Goal: Task Accomplishment & Management: Complete application form

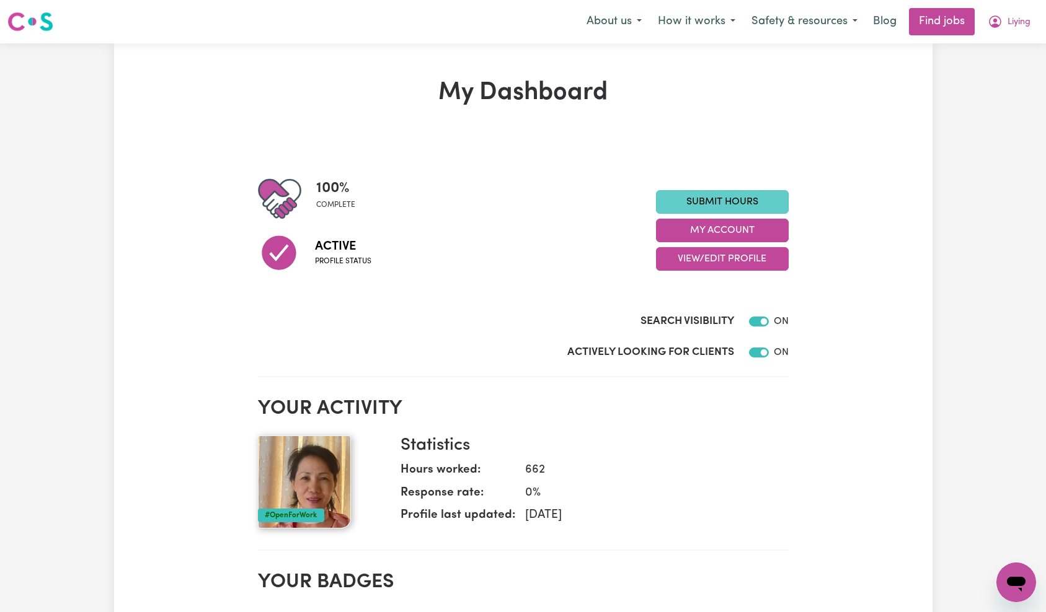
click at [702, 198] on link "Submit Hours" at bounding box center [722, 202] width 133 height 24
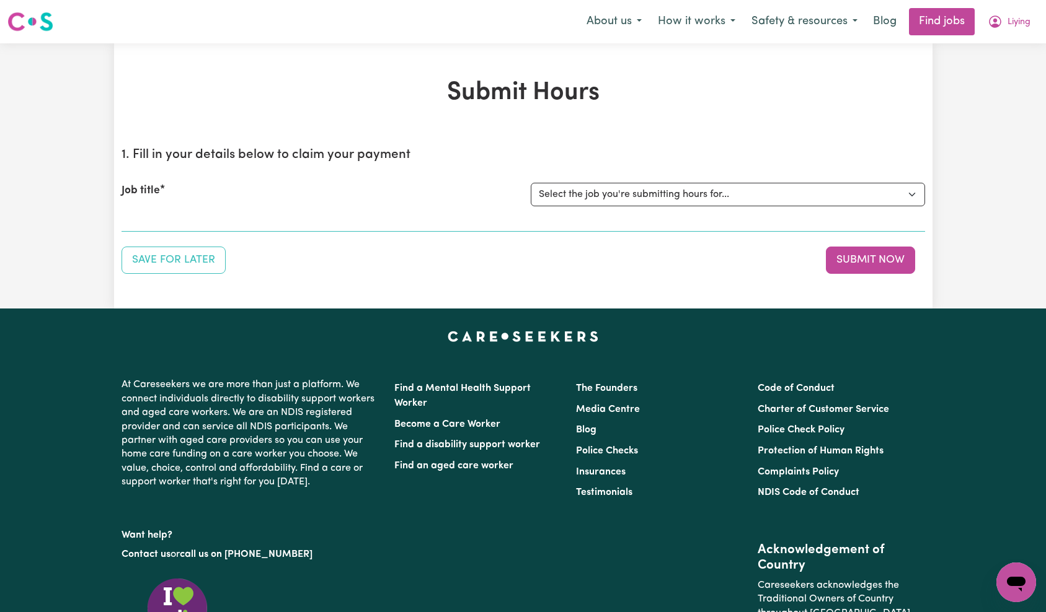
click at [636, 199] on select "Select the job you're submitting hours for... [[PERSON_NAME]] Care worker neede…" at bounding box center [728, 195] width 394 height 24
select select "13973"
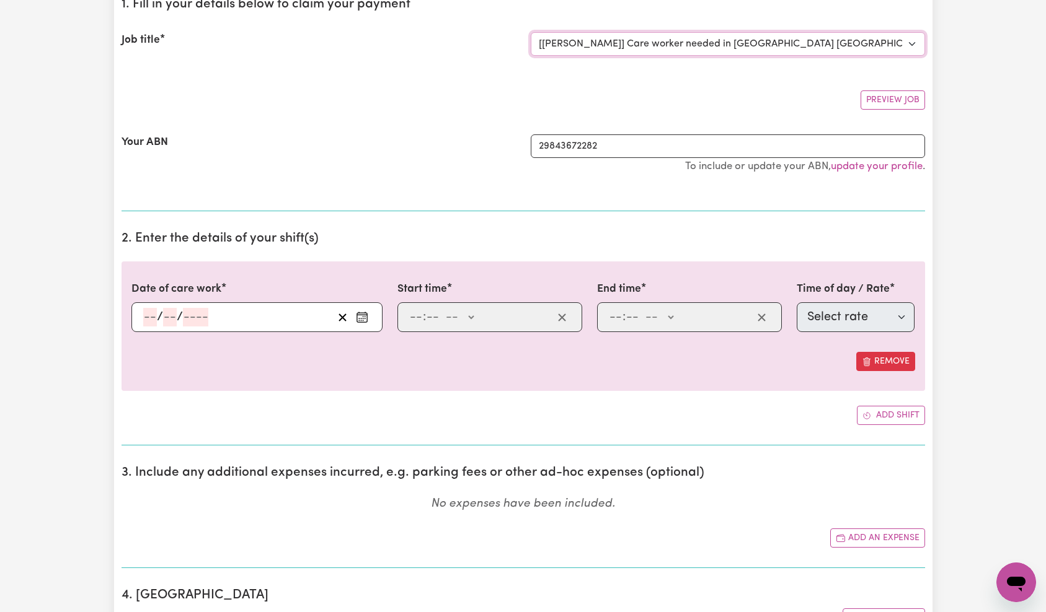
scroll to position [88, 0]
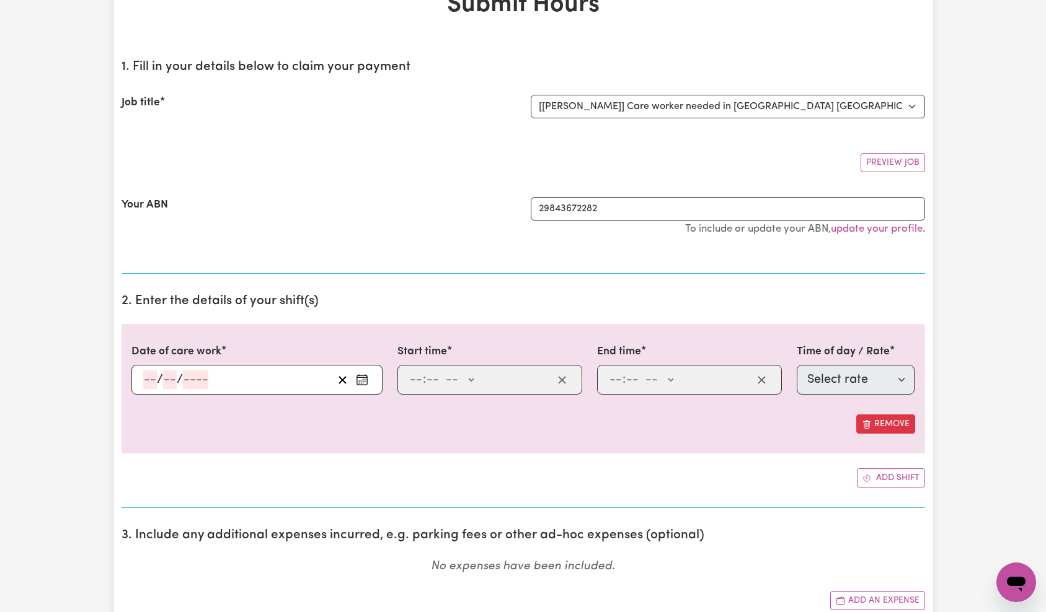
click at [249, 379] on div "/ /" at bounding box center [237, 380] width 191 height 19
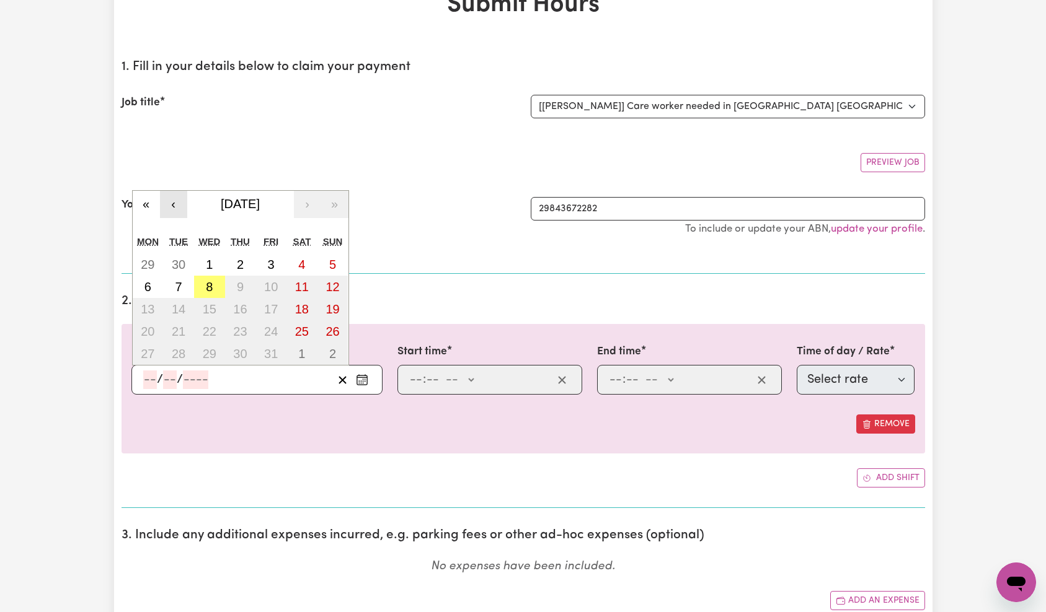
click at [176, 210] on button "‹" at bounding box center [173, 204] width 27 height 27
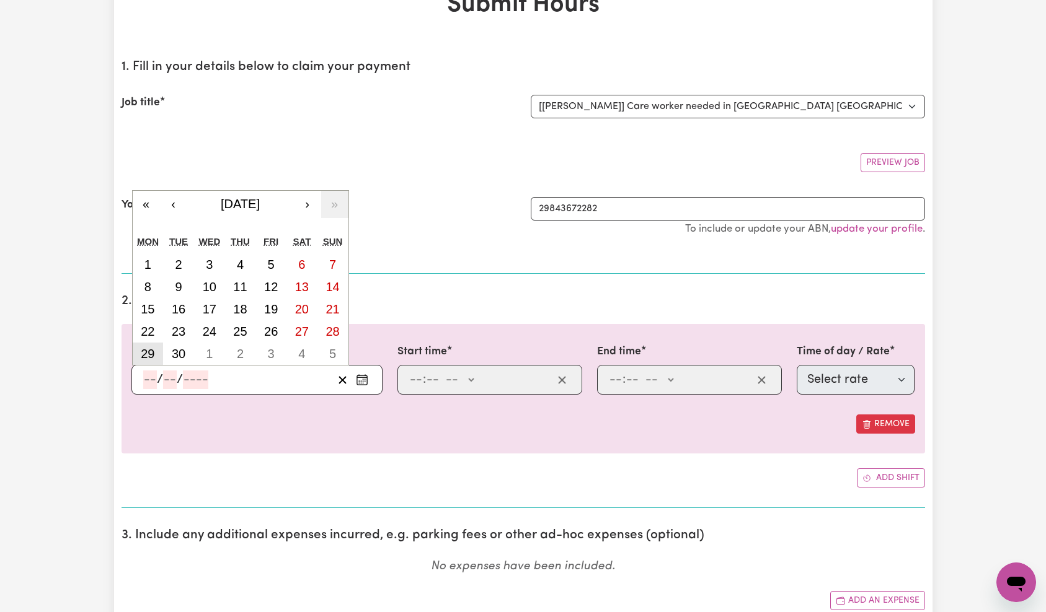
click at [151, 350] on abbr "29" at bounding box center [148, 354] width 14 height 14
type input "[DATE]"
type input "29"
type input "9"
type input "2025"
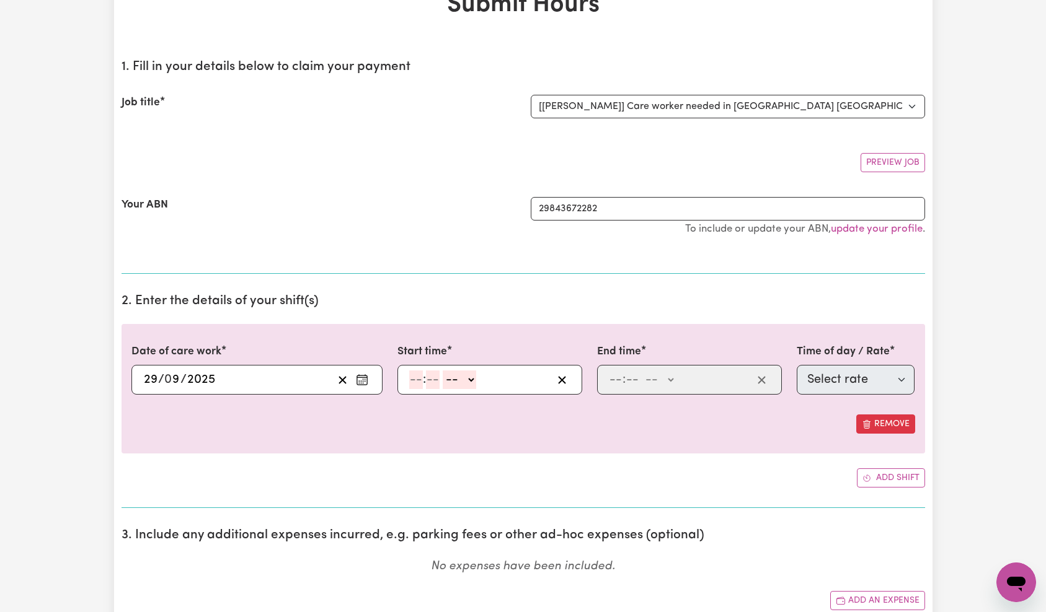
click at [420, 379] on input "number" at bounding box center [416, 380] width 14 height 19
type input "10"
type input "0"
select select "am"
type input "10:00"
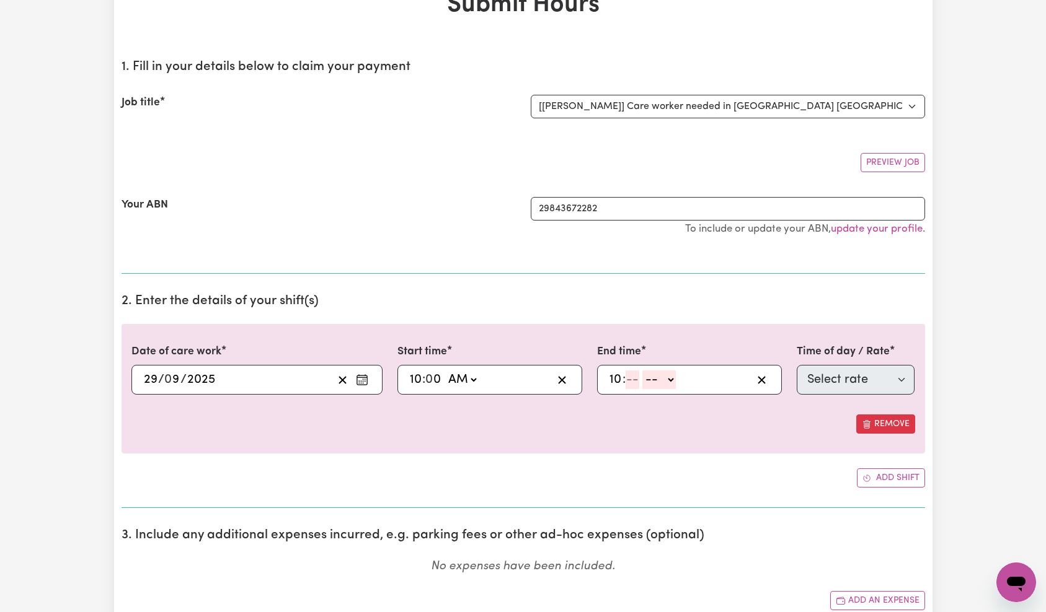
type input "10"
type input "0"
select select "pm"
type input "22:00"
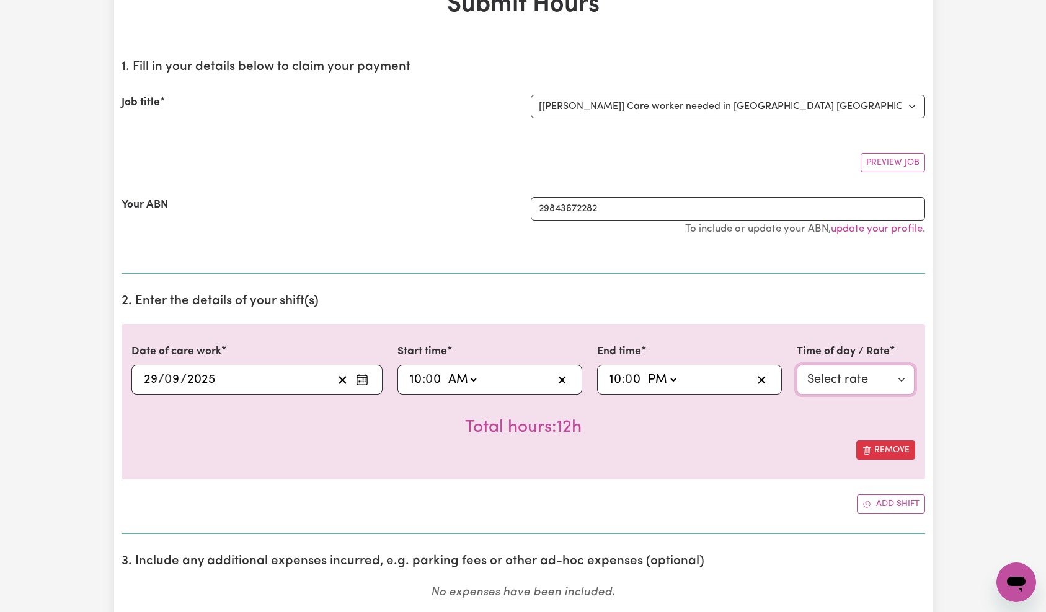
click at [834, 376] on select "Select rate $57.17 - Weekday Evening - Other (Specify in notes) - Standard Leve…" at bounding box center [856, 380] width 118 height 30
